Goal: Information Seeking & Learning: Learn about a topic

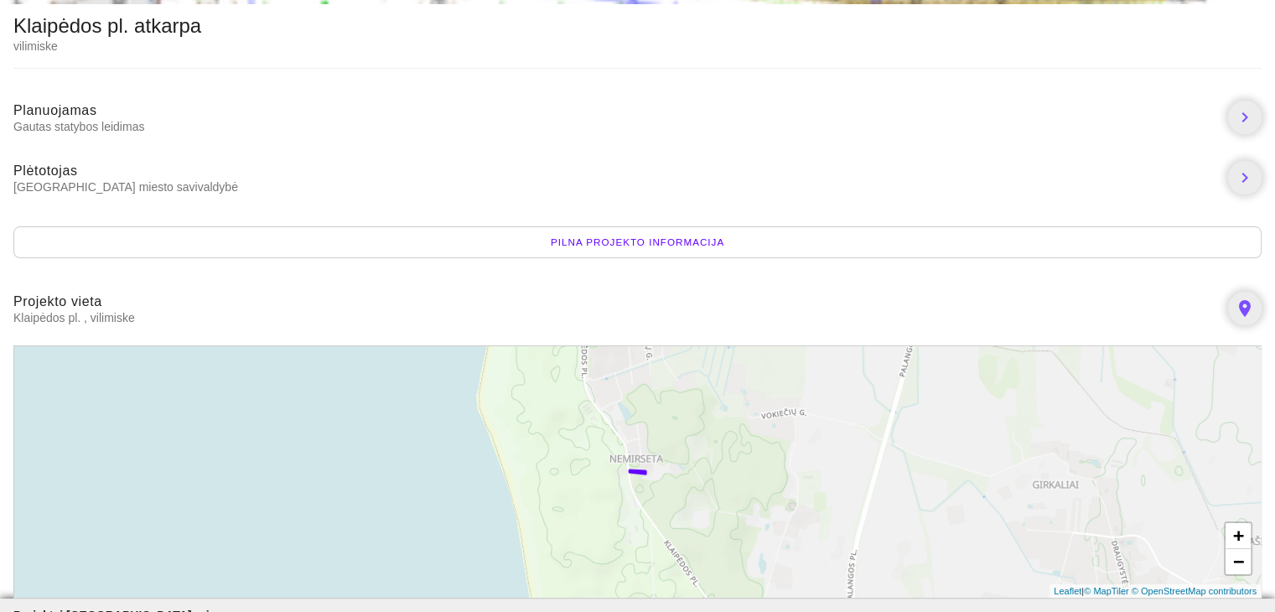
scroll to position [164, 0]
click at [634, 236] on div "Pilna projekto informacija" at bounding box center [637, 241] width 1248 height 32
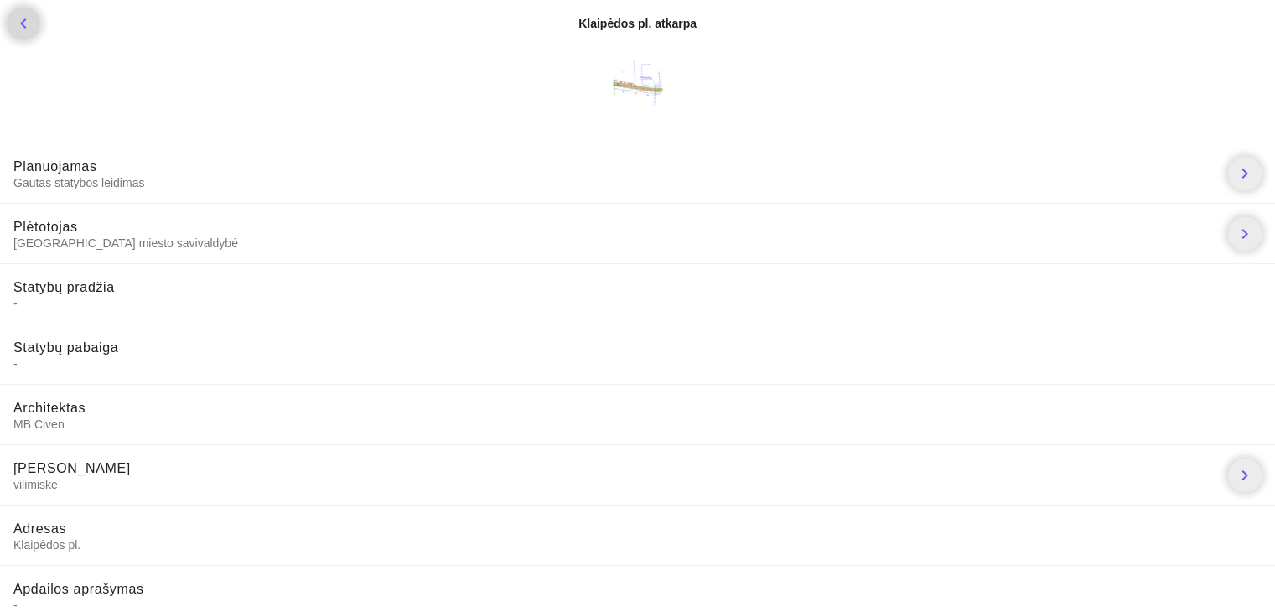
click at [15, 16] on icon "chevron_left" at bounding box center [23, 23] width 20 height 20
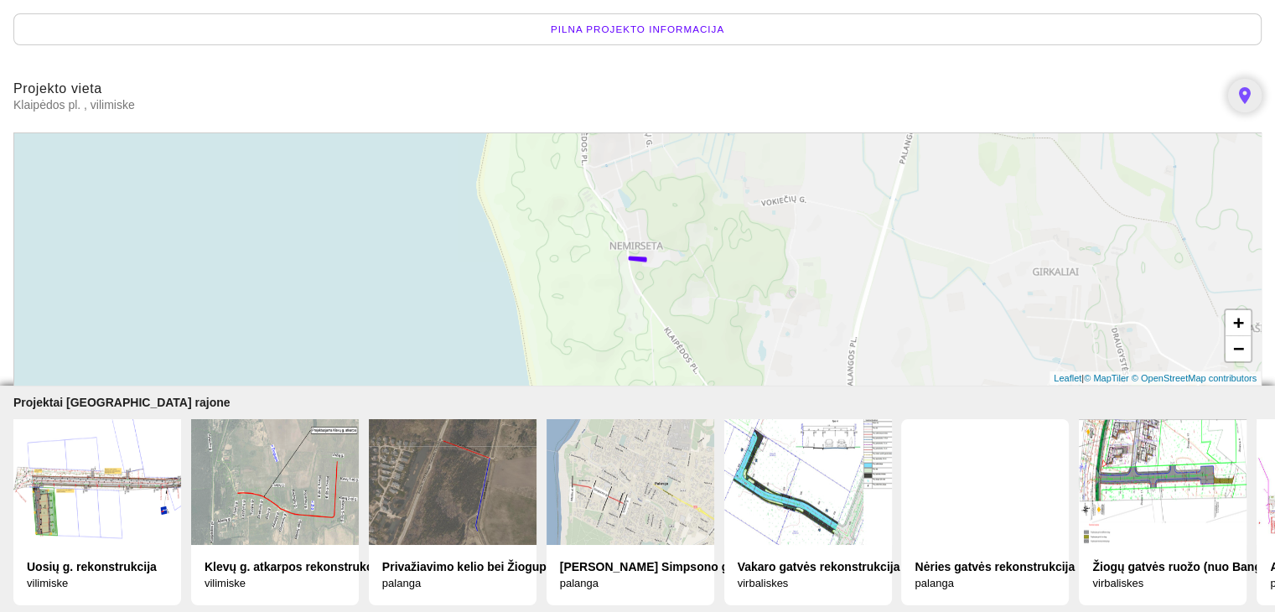
scroll to position [388, 0]
